Goal: Transaction & Acquisition: Download file/media

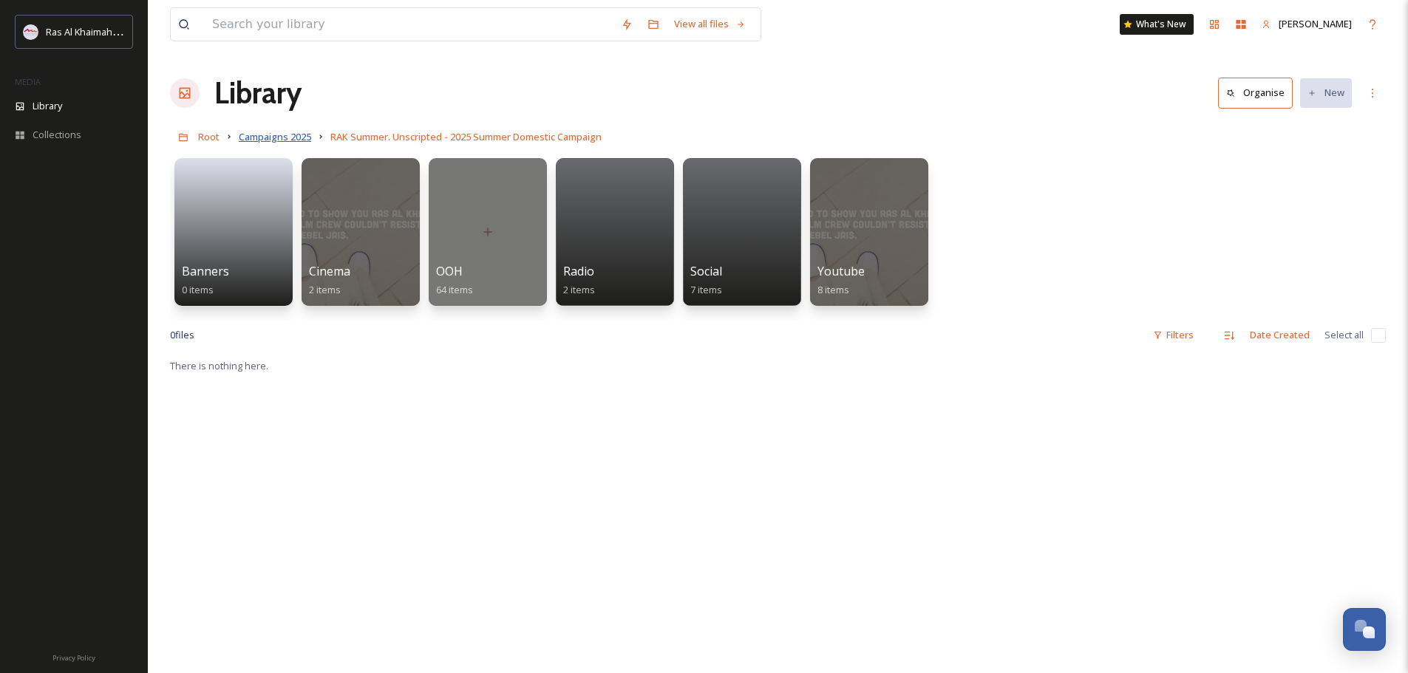
click at [267, 135] on span "Campaigns 2025" at bounding box center [275, 136] width 72 height 13
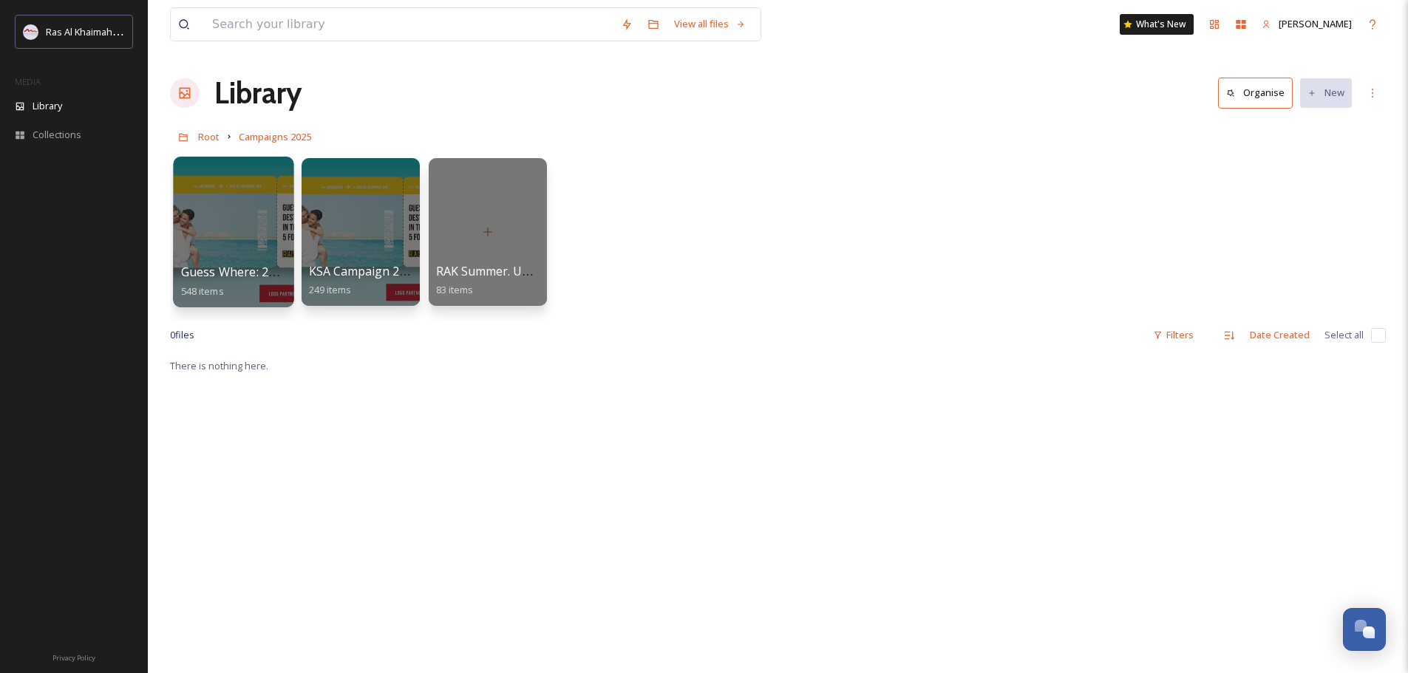
click at [228, 240] on div at bounding box center [233, 232] width 120 height 151
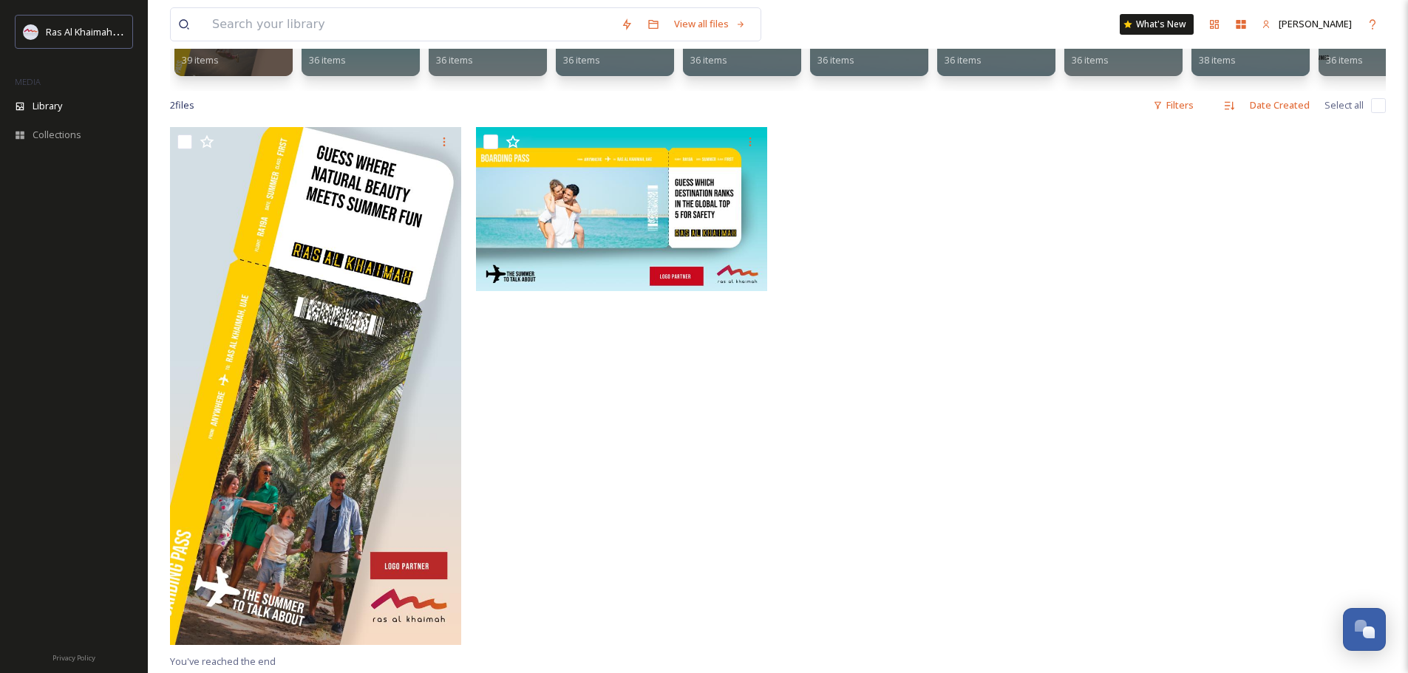
scroll to position [220, 0]
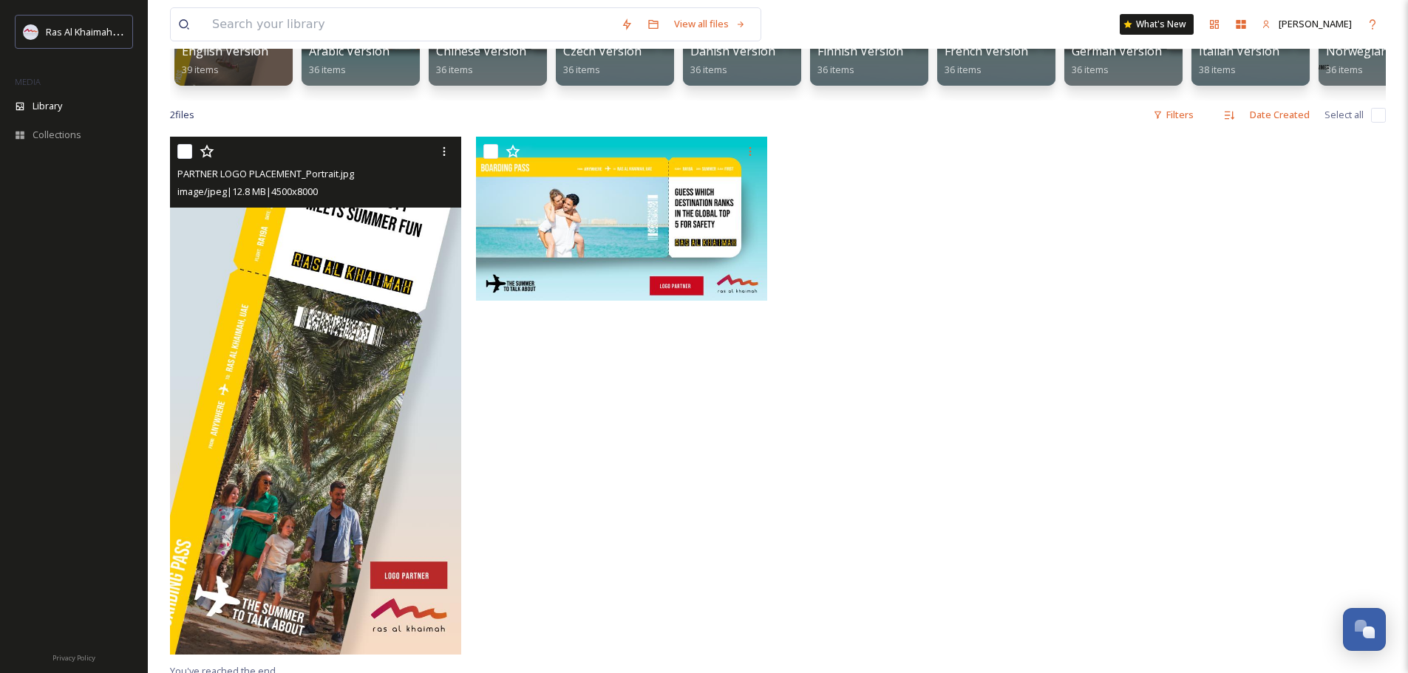
click at [279, 342] on img at bounding box center [315, 395] width 291 height 517
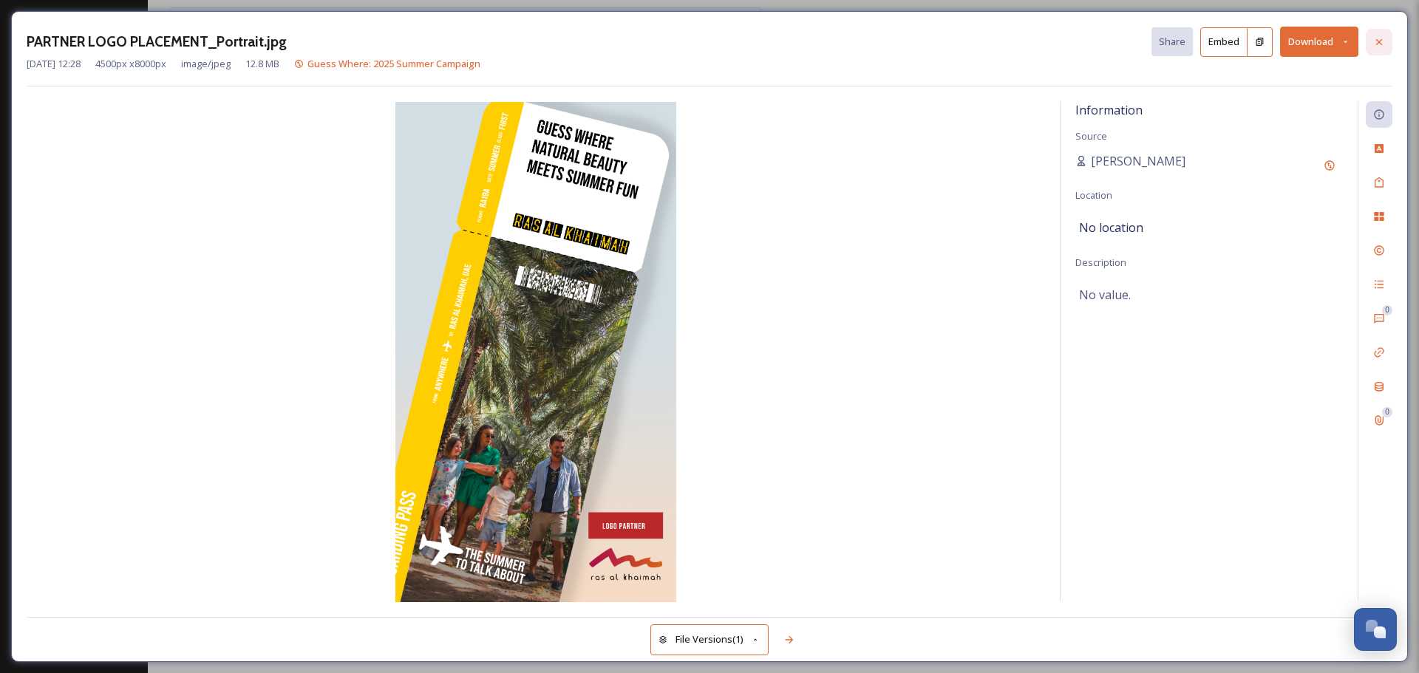
click at [1379, 40] on icon at bounding box center [1379, 42] width 12 height 12
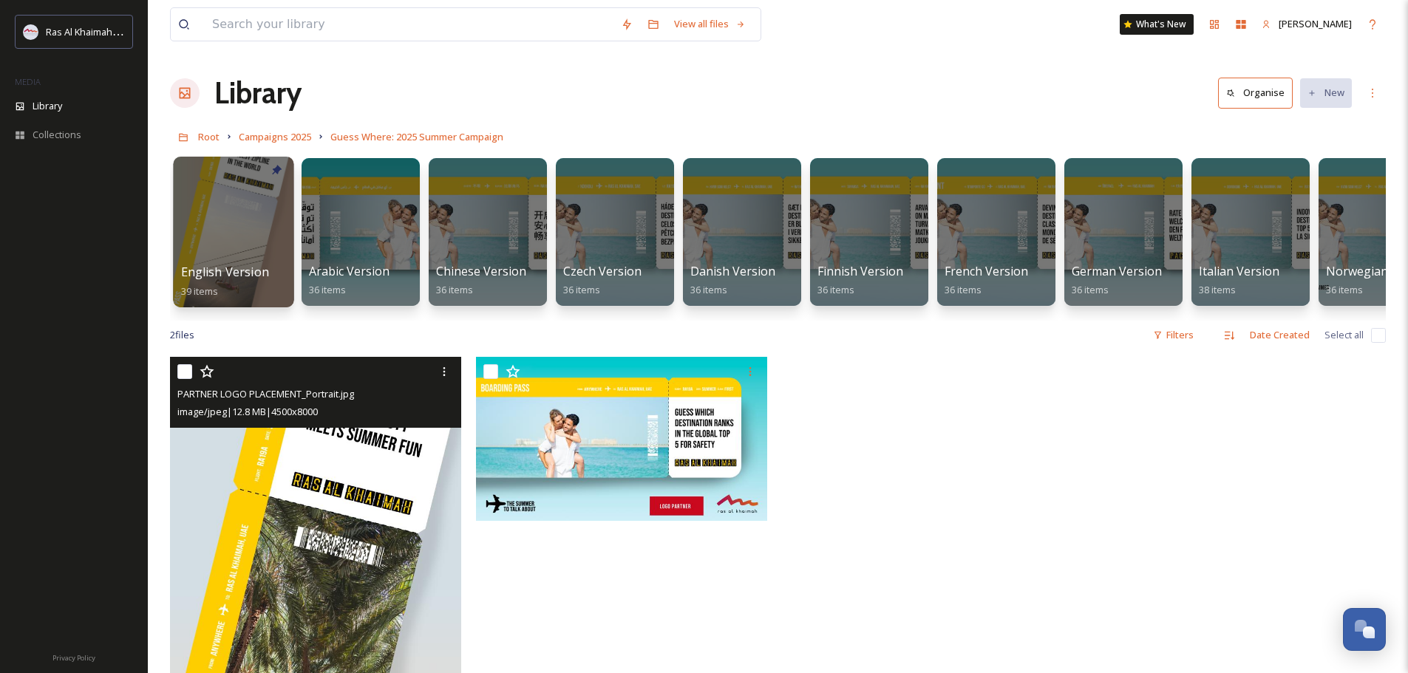
click at [203, 222] on div at bounding box center [233, 232] width 120 height 151
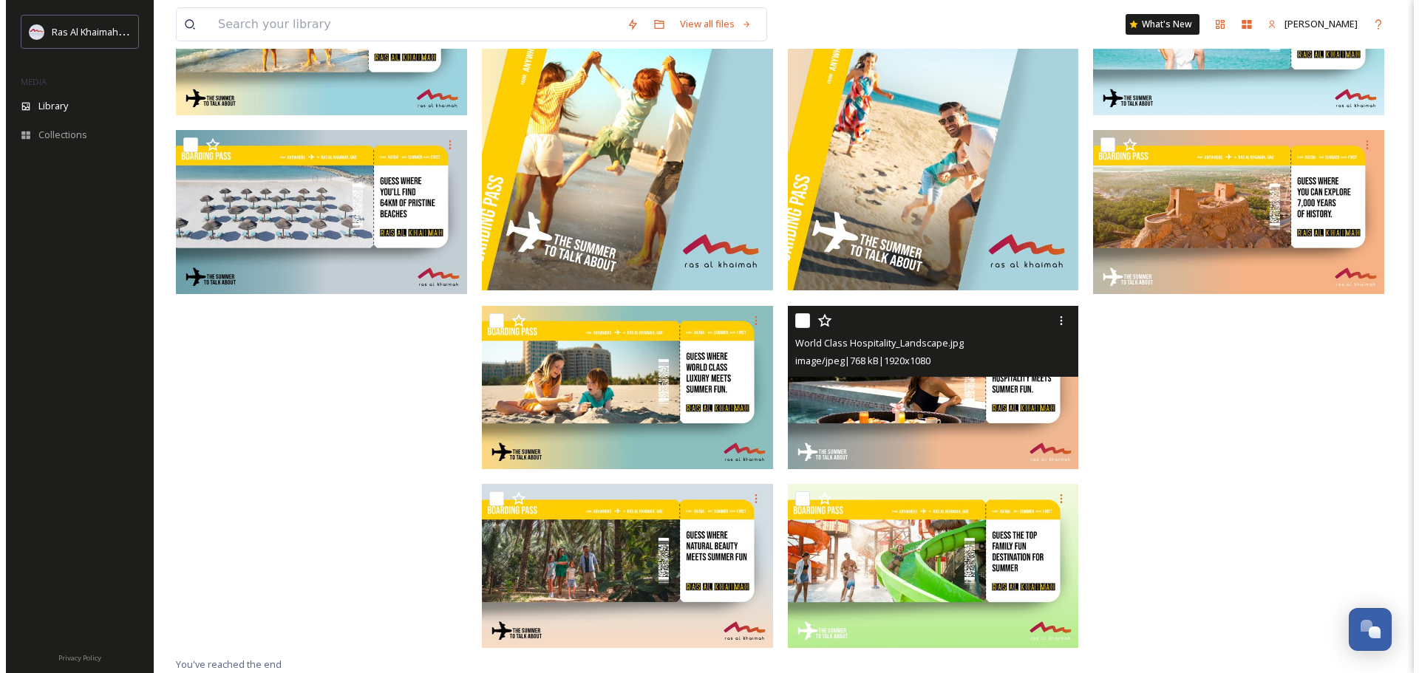
scroll to position [1353, 0]
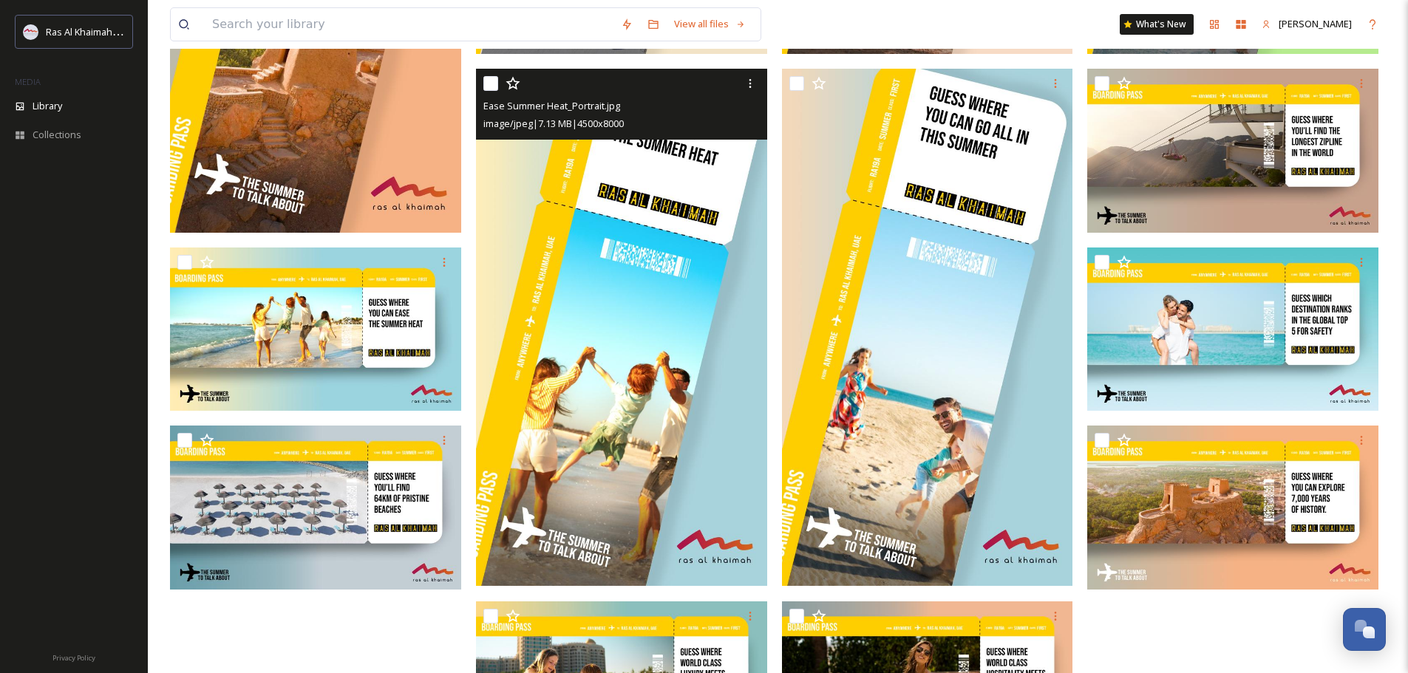
click at [669, 347] on img at bounding box center [621, 327] width 291 height 517
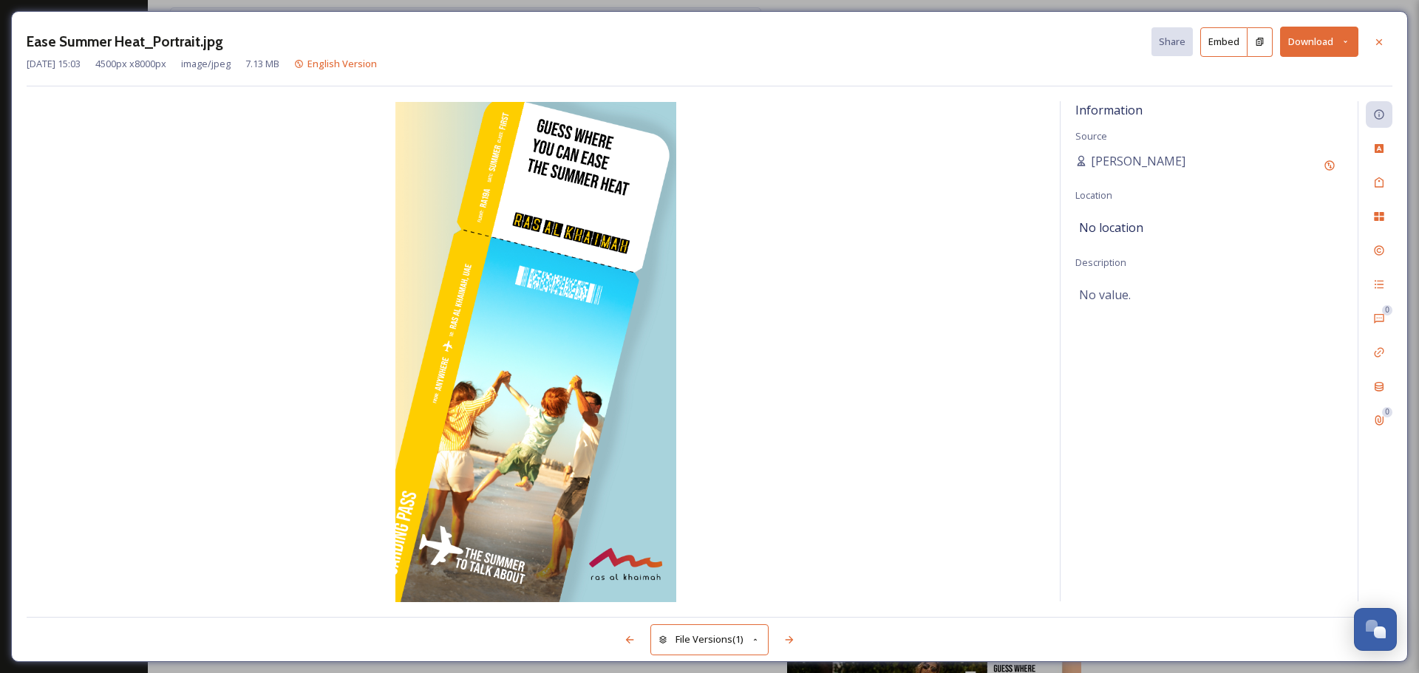
click at [1303, 44] on button "Download" at bounding box center [1319, 42] width 78 height 30
click at [1299, 74] on span "Download Original (4500 x 8000)" at bounding box center [1280, 76] width 140 height 14
